Goal: Book appointment/travel/reservation

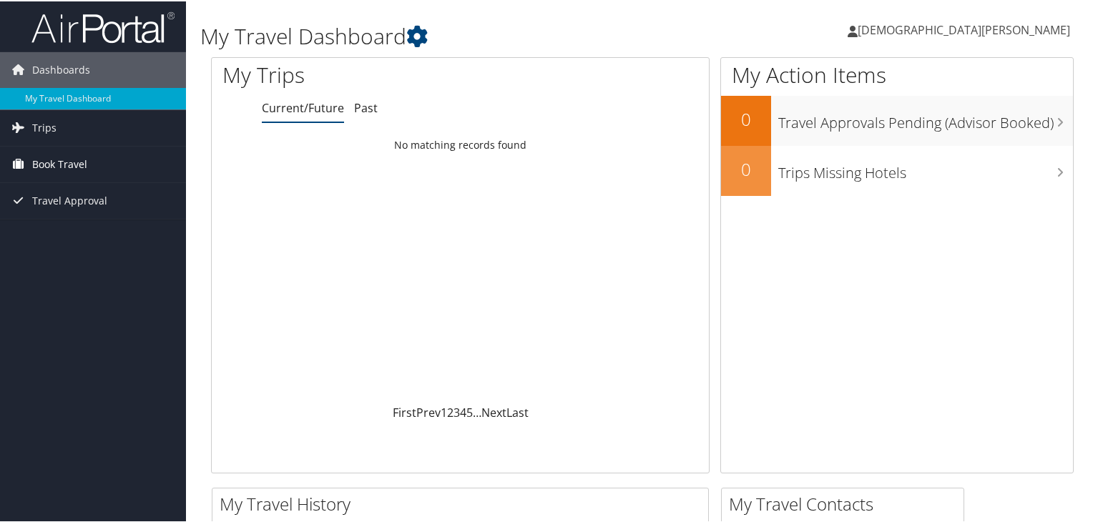
click at [54, 162] on span "Book Travel" at bounding box center [59, 163] width 55 height 36
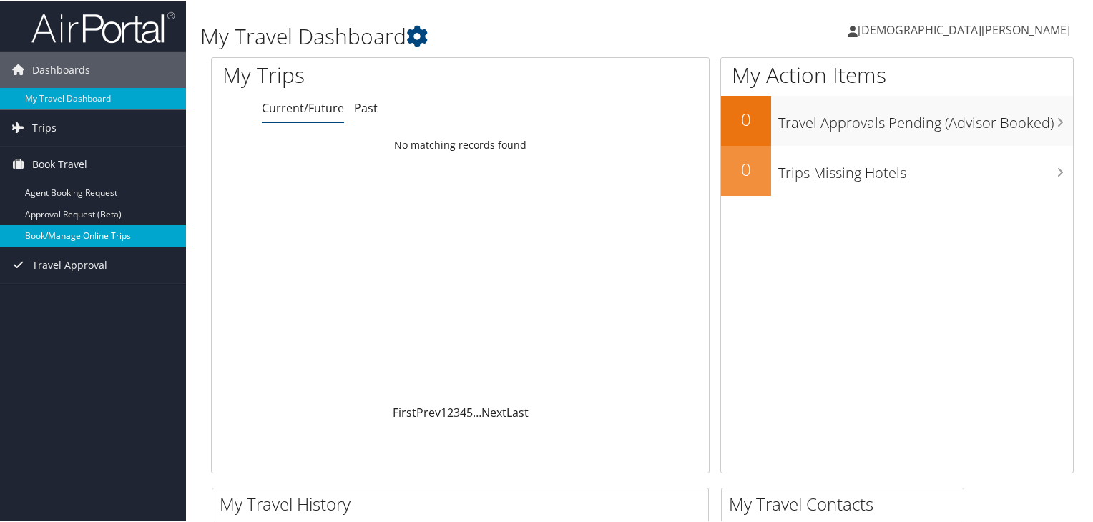
click at [87, 241] on link "Book/Manage Online Trips" at bounding box center [93, 234] width 186 height 21
click at [71, 230] on link "Book/Manage Online Trips" at bounding box center [93, 234] width 186 height 21
